Goal: Task Accomplishment & Management: Manage account settings

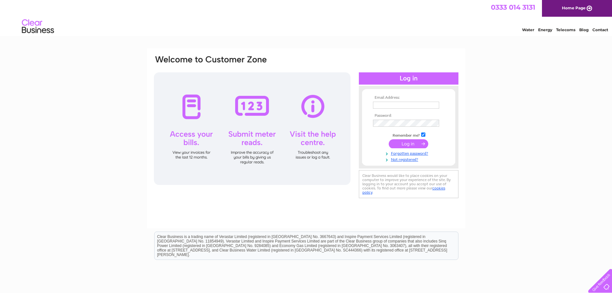
type input "[EMAIL_ADDRESS][DOMAIN_NAME]"
click at [415, 144] on input "submit" at bounding box center [409, 143] width 40 height 9
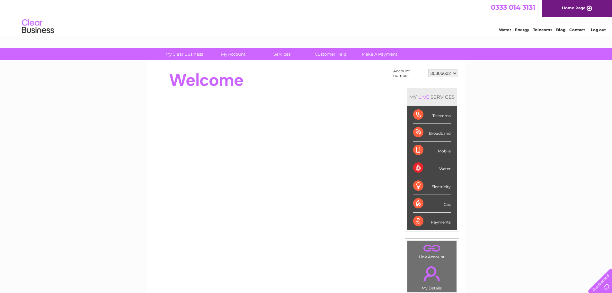
click at [444, 72] on select "30306602 30306610 30316198" at bounding box center [443, 73] width 29 height 8
click at [429, 69] on select "30306602 30306610 30316198" at bounding box center [443, 73] width 29 height 8
click at [447, 73] on select "30306602 30306610 30316198" at bounding box center [443, 73] width 29 height 8
select select "30306610"
click at [429, 69] on select "30306602 30306610 30316198" at bounding box center [443, 73] width 29 height 8
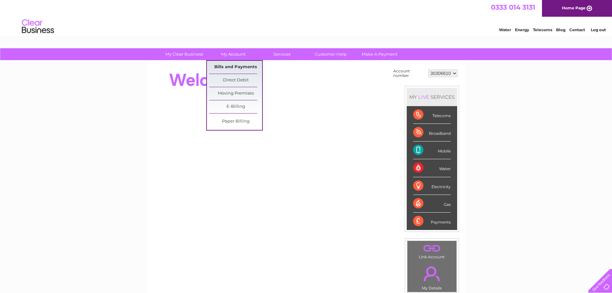
click at [237, 67] on link "Bills and Payments" at bounding box center [235, 67] width 53 height 13
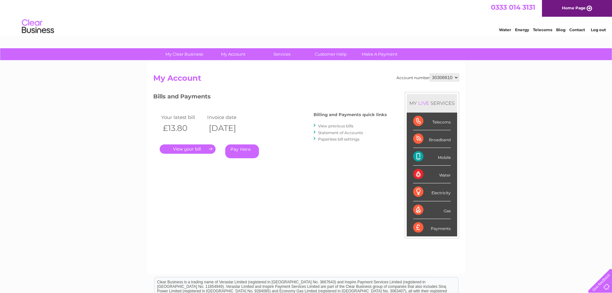
click at [194, 148] on link "." at bounding box center [188, 148] width 56 height 9
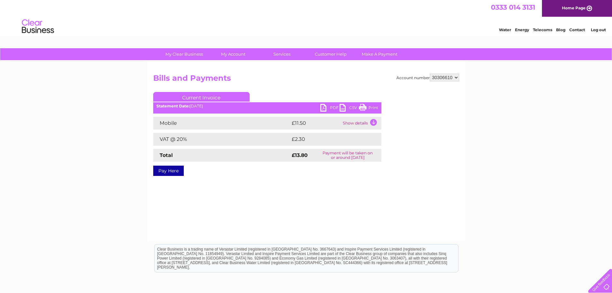
click at [333, 106] on link "PDF" at bounding box center [330, 108] width 19 height 9
